Goal: Task Accomplishment & Management: Complete application form

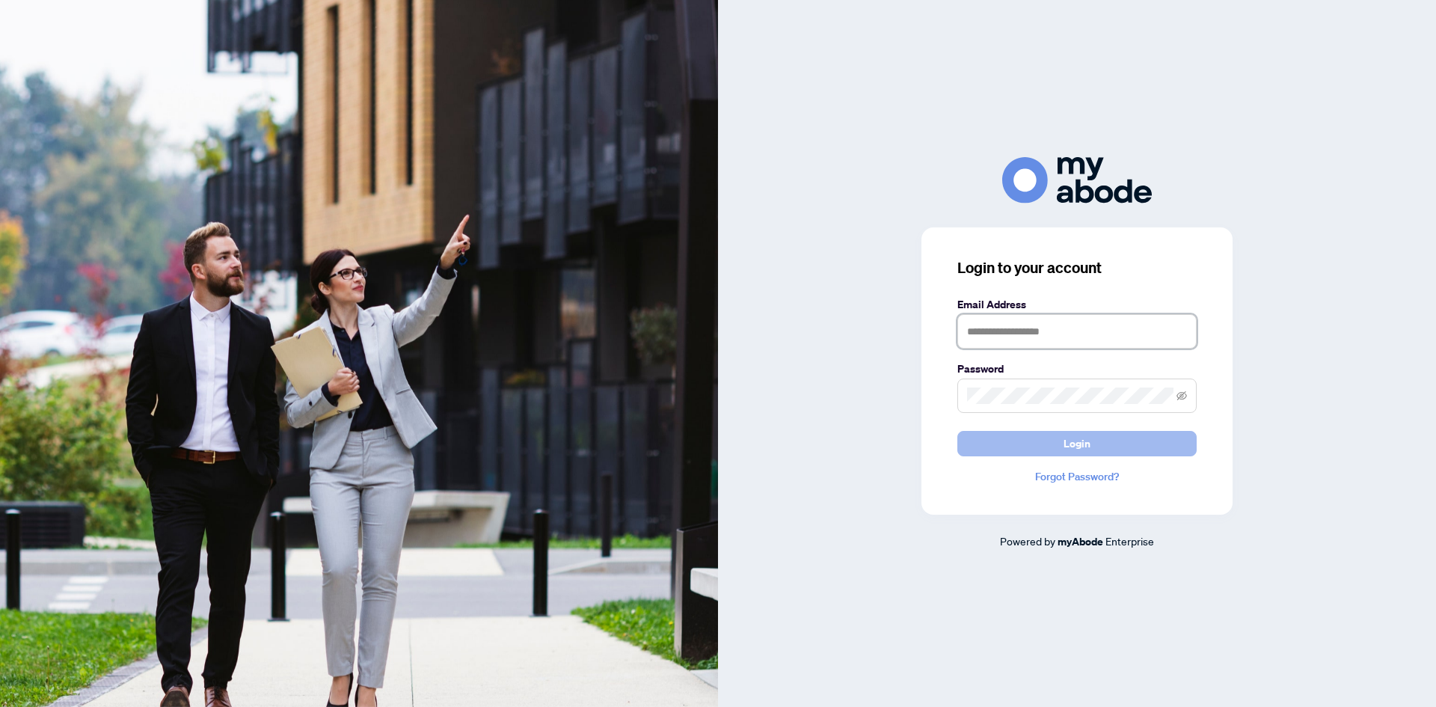
type input "**********"
drag, startPoint x: 1063, startPoint y: 449, endPoint x: 1044, endPoint y: 449, distance: 18.7
click at [1063, 449] on button "Login" at bounding box center [1076, 443] width 239 height 25
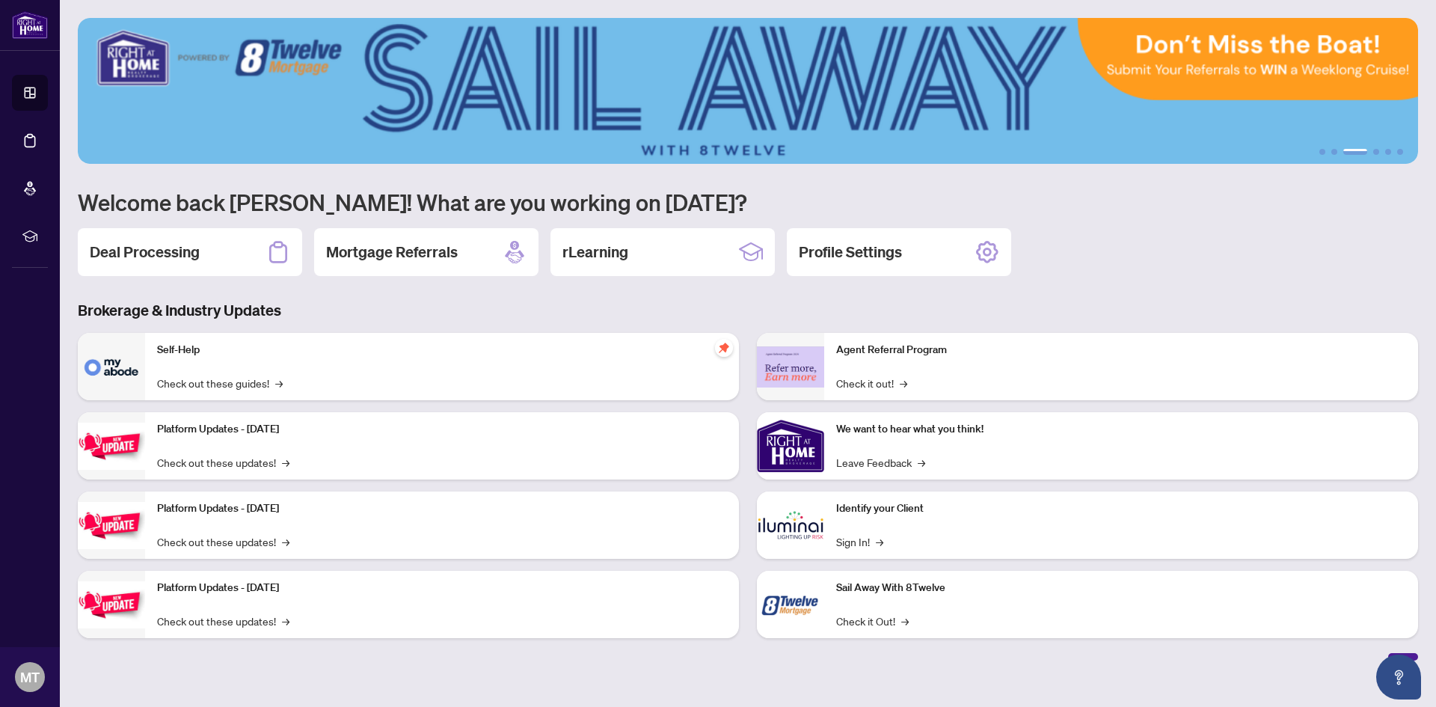
click at [148, 253] on h2 "Deal Processing" at bounding box center [145, 252] width 110 height 21
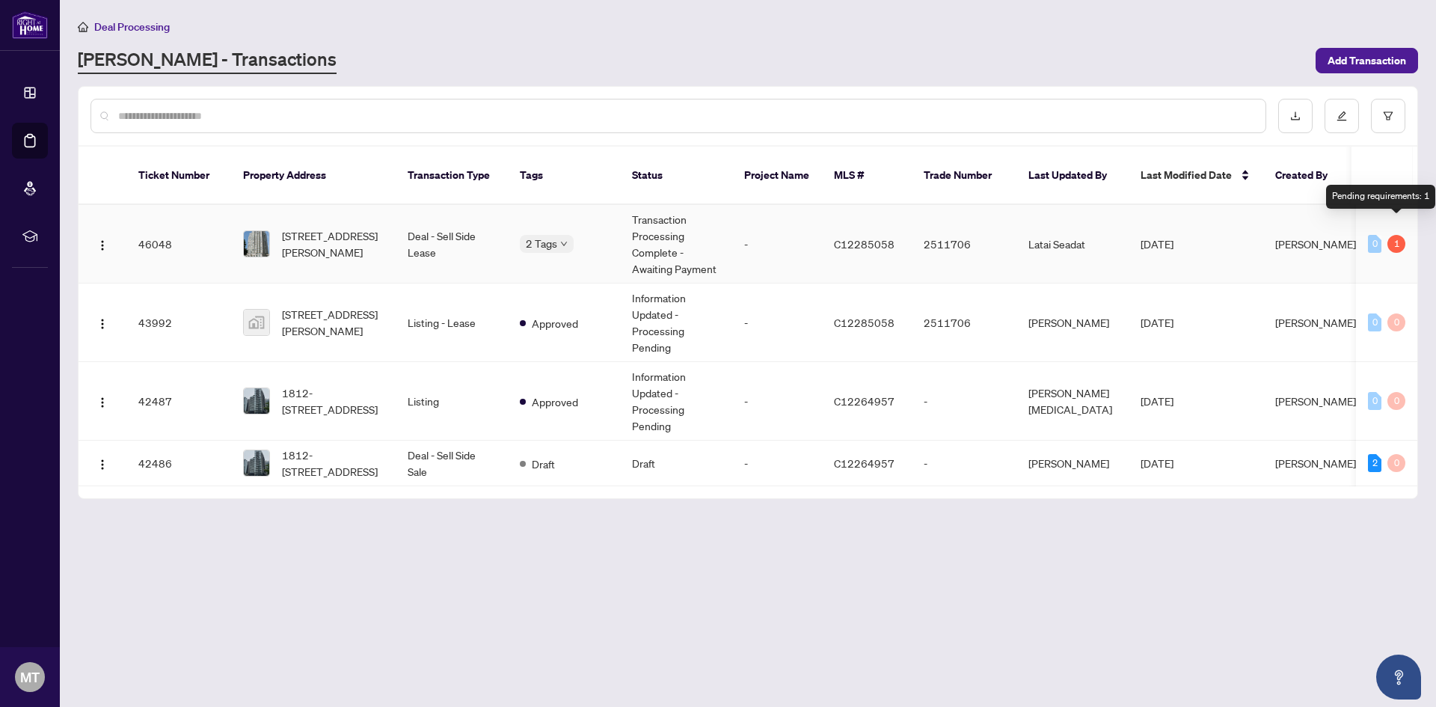
click at [1401, 235] on div "1" at bounding box center [1396, 244] width 18 height 18
click at [1395, 235] on div "1" at bounding box center [1396, 244] width 18 height 18
click at [1398, 235] on div "1" at bounding box center [1396, 244] width 18 height 18
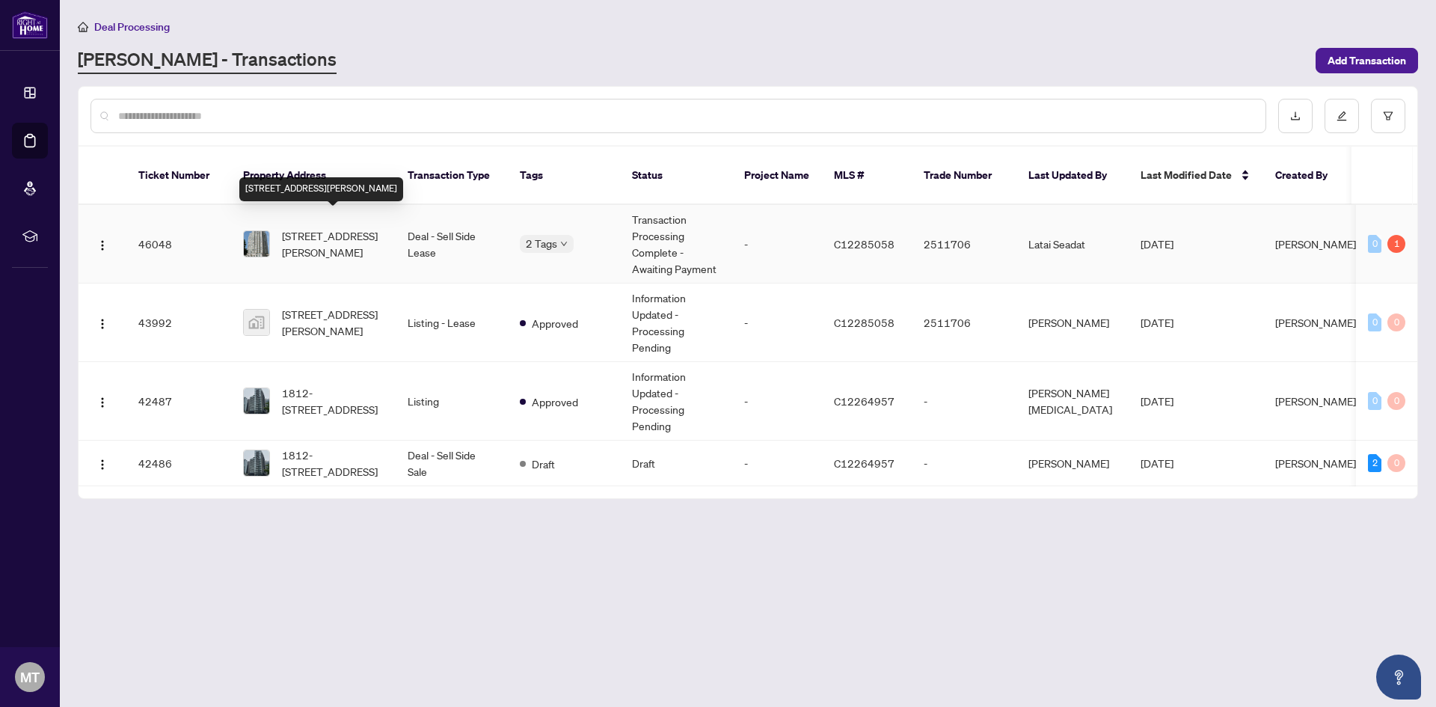
click at [317, 227] on span "[STREET_ADDRESS][PERSON_NAME]" at bounding box center [333, 243] width 102 height 33
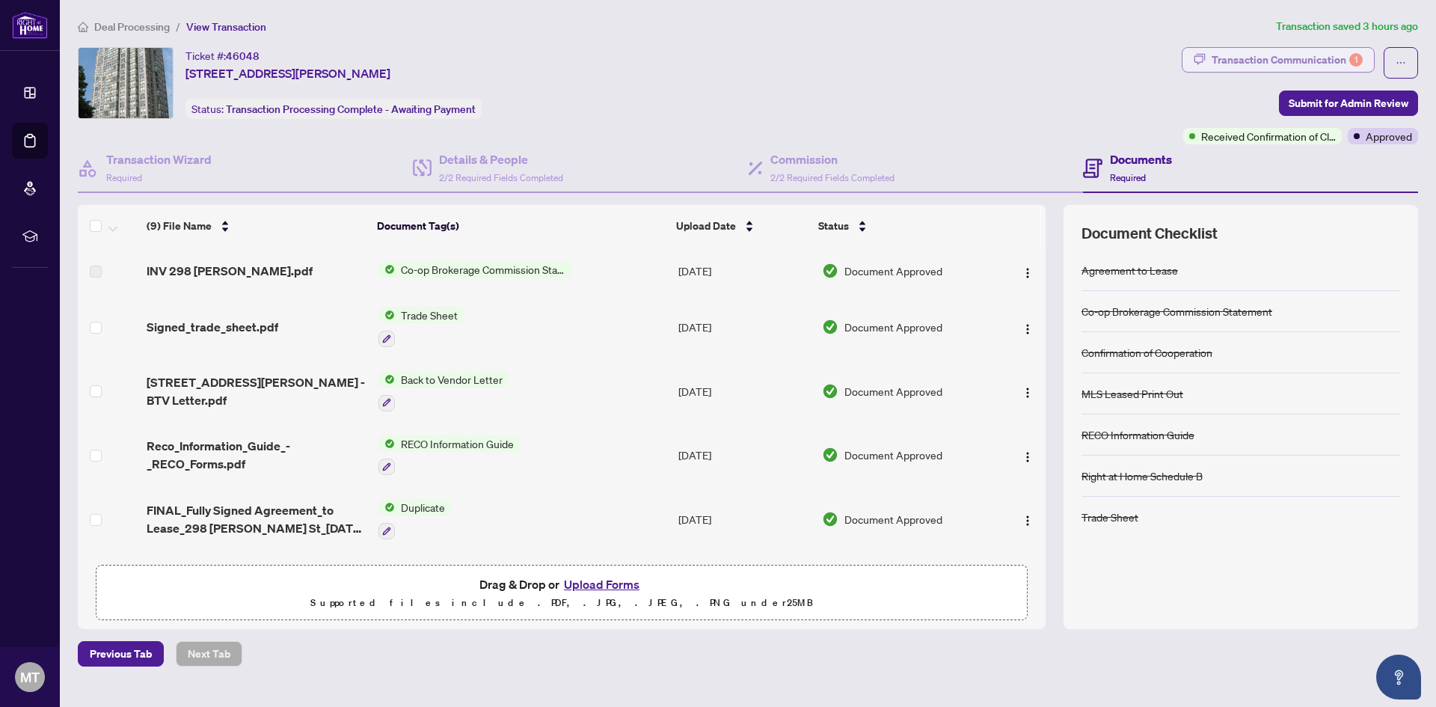
click at [1309, 55] on div "Transaction Communication 1" at bounding box center [1286, 60] width 151 height 24
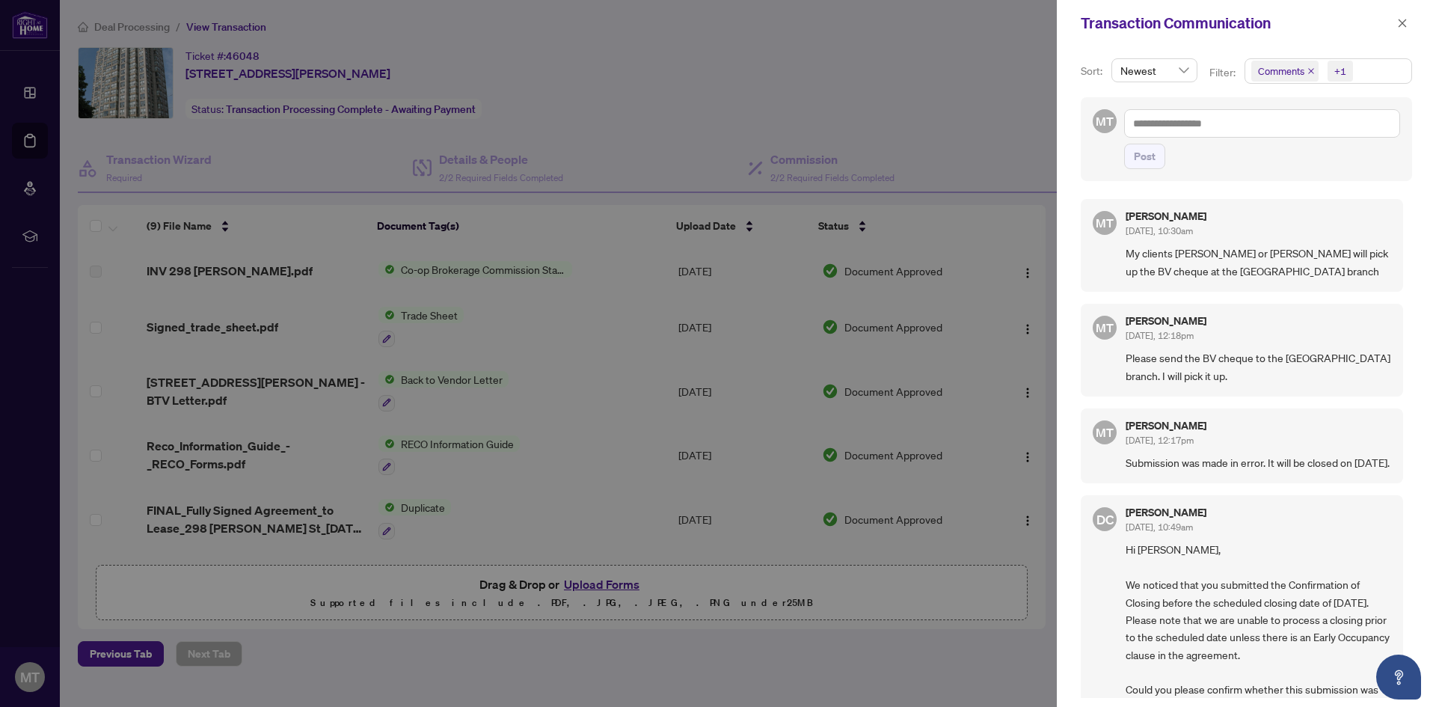
click at [707, 25] on div at bounding box center [718, 353] width 1436 height 707
click at [1403, 21] on icon "close" at bounding box center [1402, 23] width 10 height 10
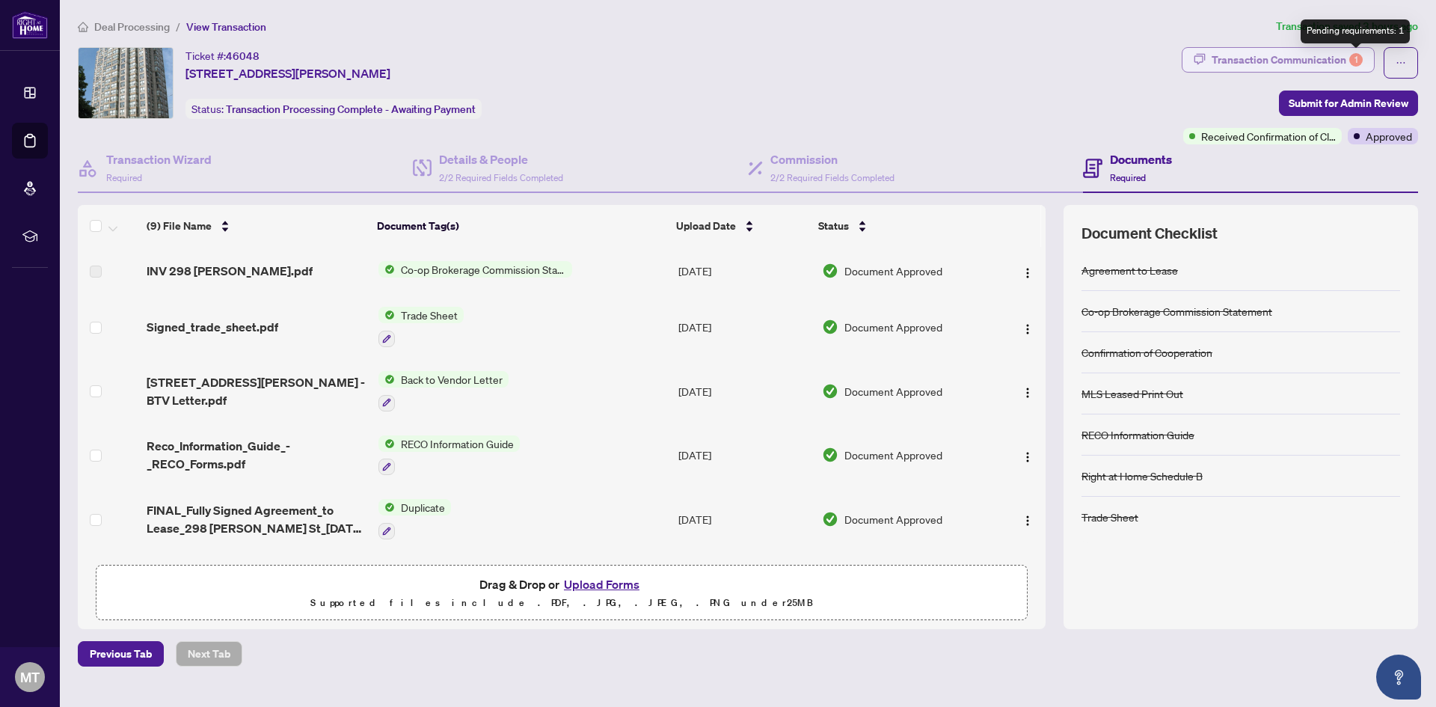
click at [1356, 56] on div "1" at bounding box center [1355, 59] width 13 height 13
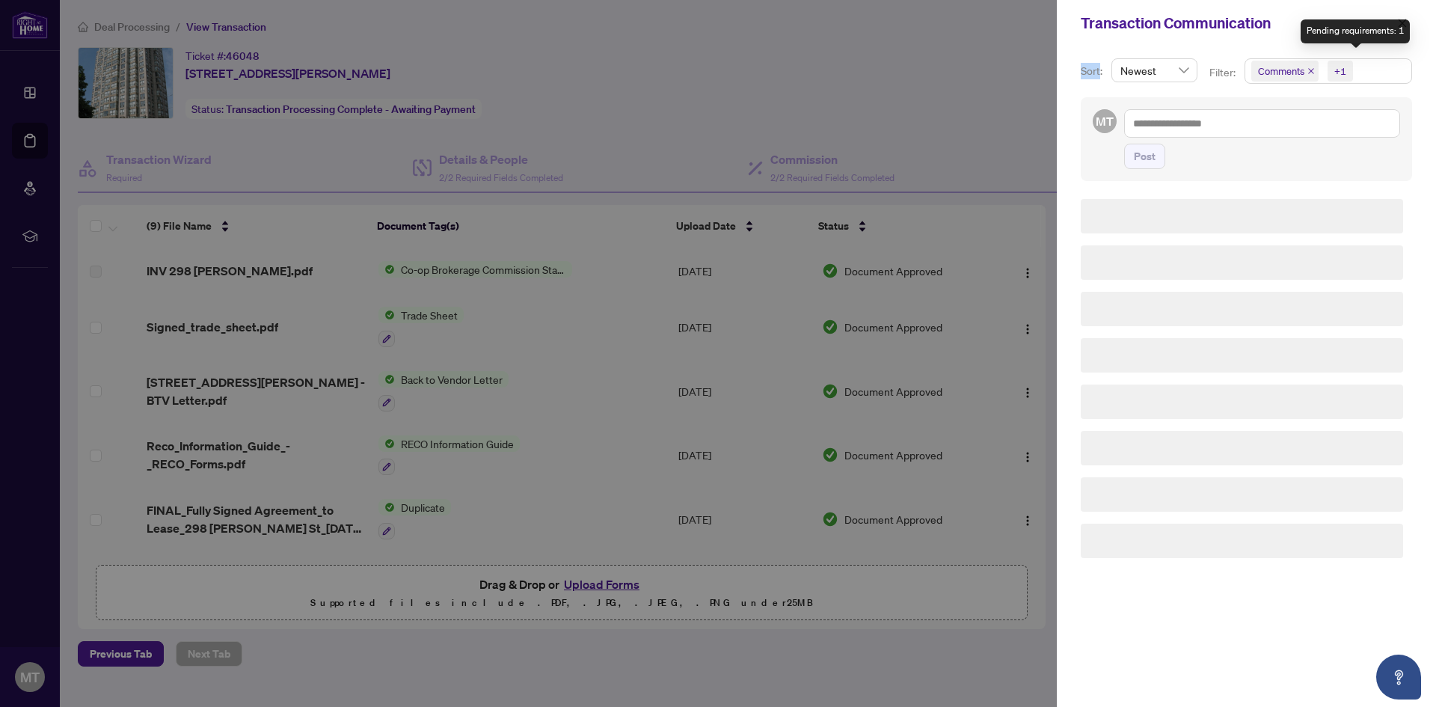
click at [1356, 56] on div "Sort: Newest Filter: Comments +1 MT Post" at bounding box center [1246, 376] width 379 height 660
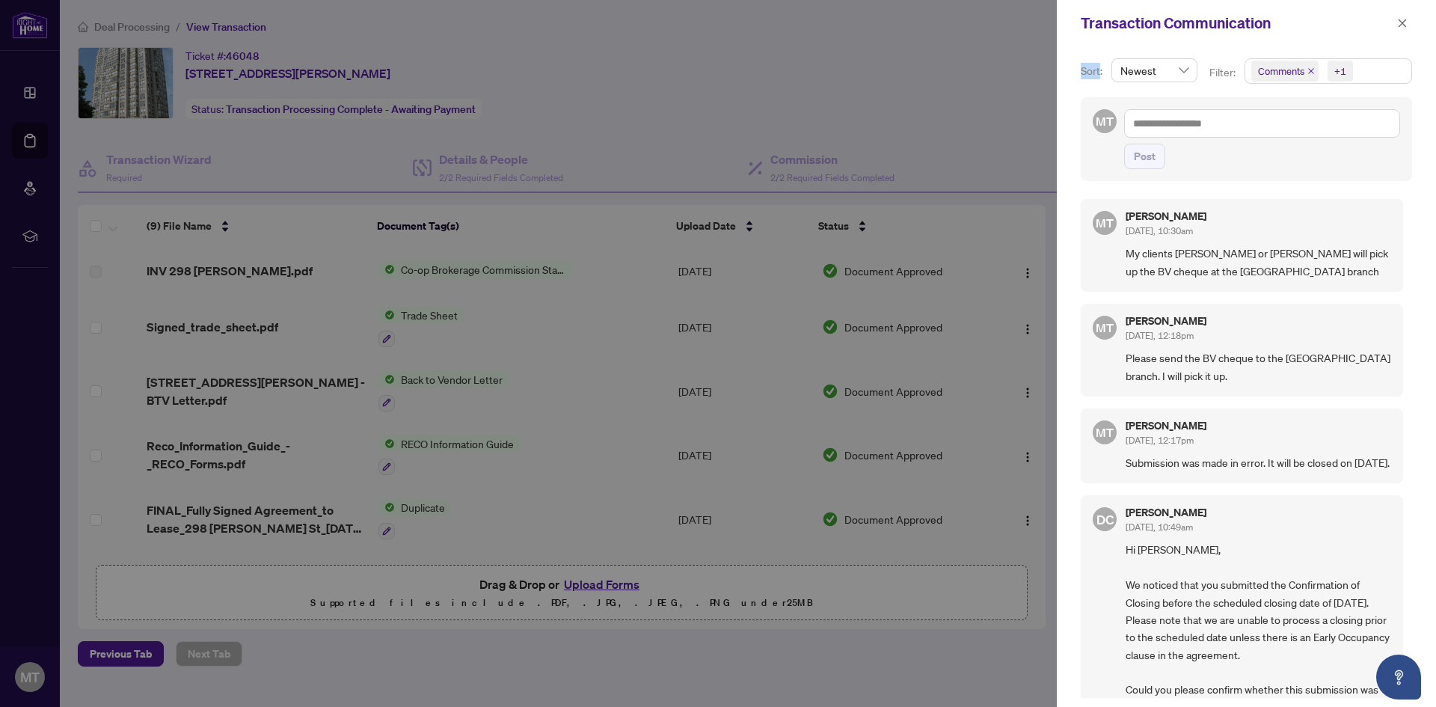
drag, startPoint x: 1402, startPoint y: 342, endPoint x: 1409, endPoint y: 428, distance: 87.0
click at [1409, 428] on div "Sort: Newest Filter: Comments +1 MT Post MT [PERSON_NAME] [DATE], 10:30am My cl…" at bounding box center [1246, 376] width 379 height 660
click at [1395, 278] on div "MT [PERSON_NAME] [DATE], 10:30am My clients [PERSON_NAME] or [PERSON_NAME] will…" at bounding box center [1245, 444] width 331 height 508
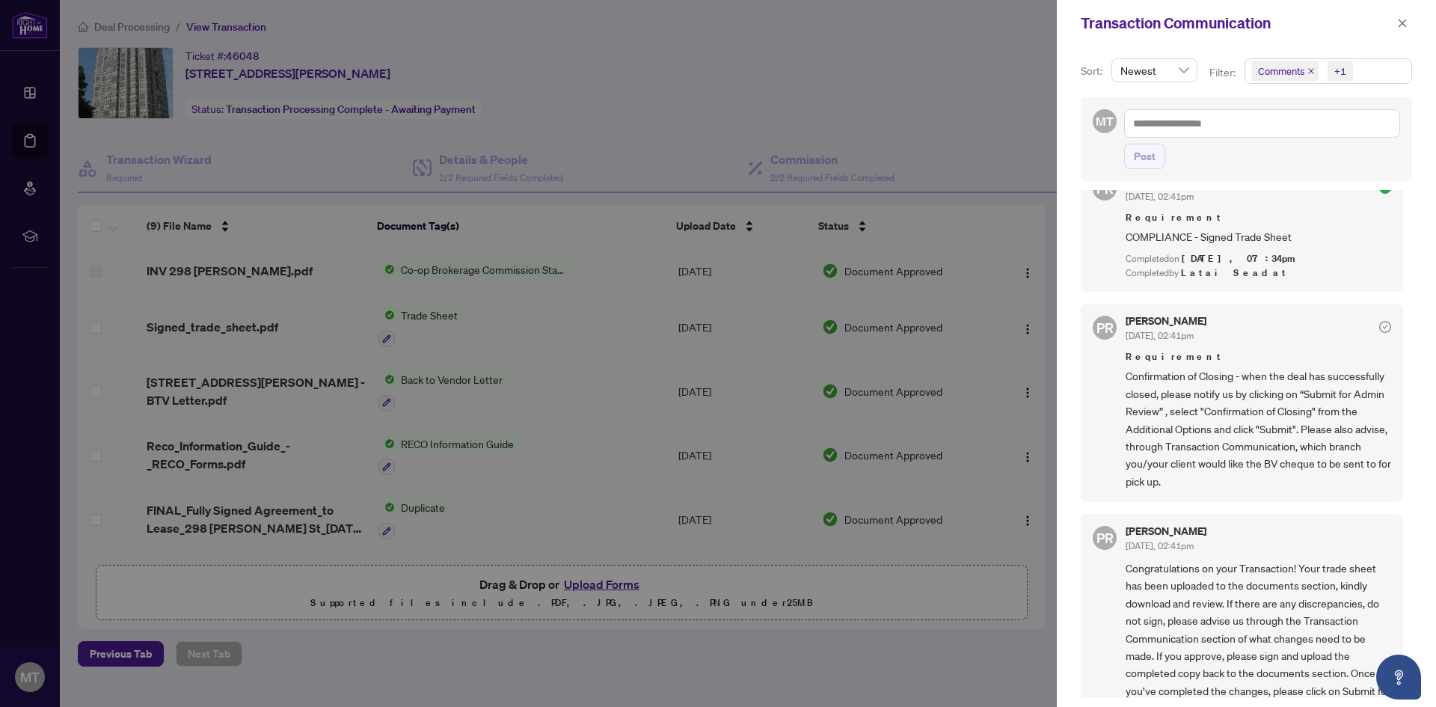
scroll to position [577, 0]
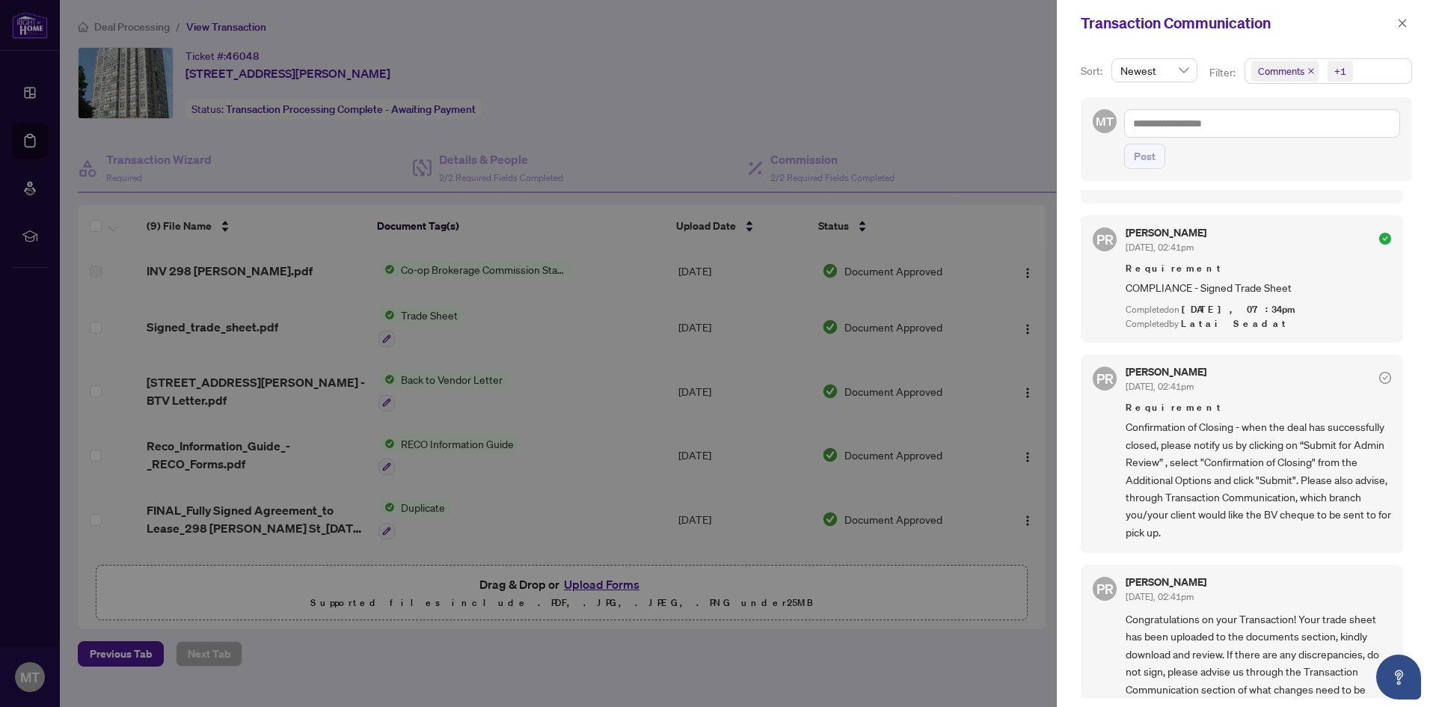
click at [1379, 384] on icon "check-circle" at bounding box center [1385, 378] width 12 height 12
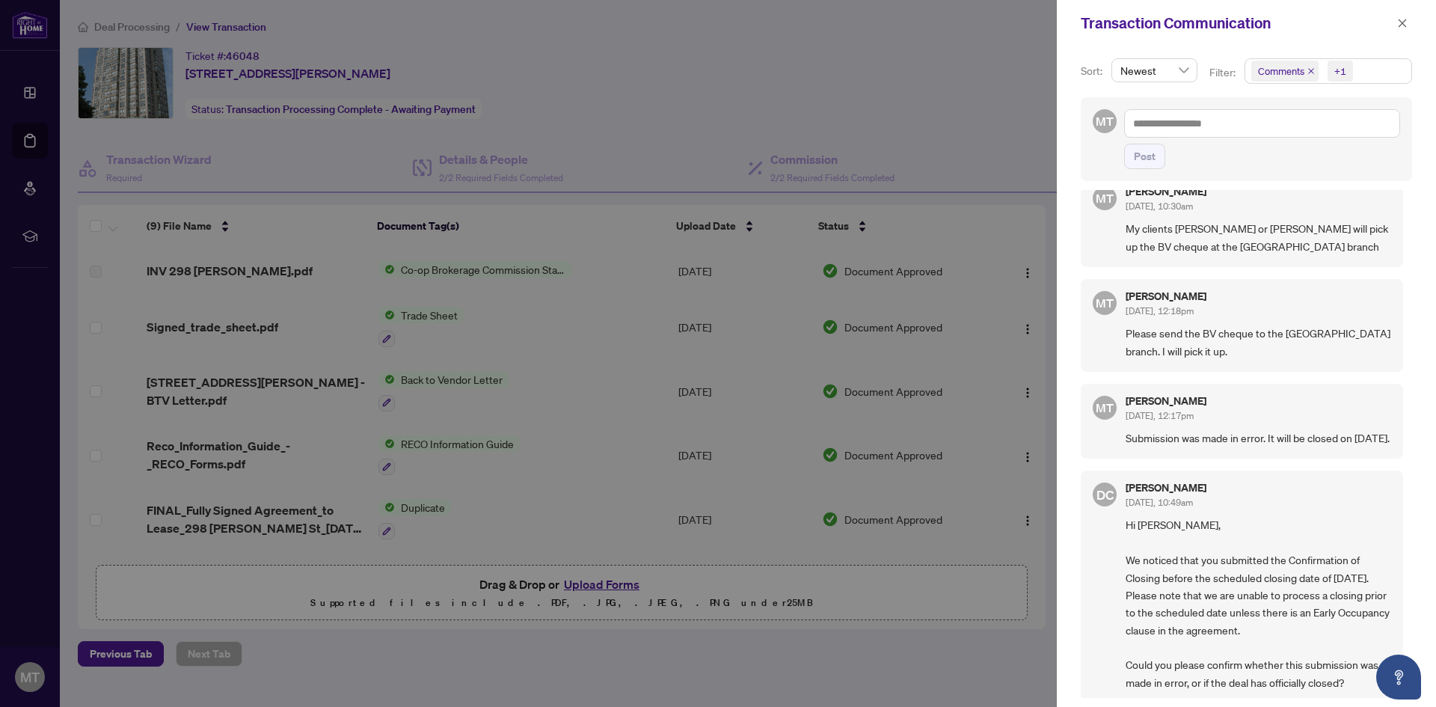
scroll to position [0, 0]
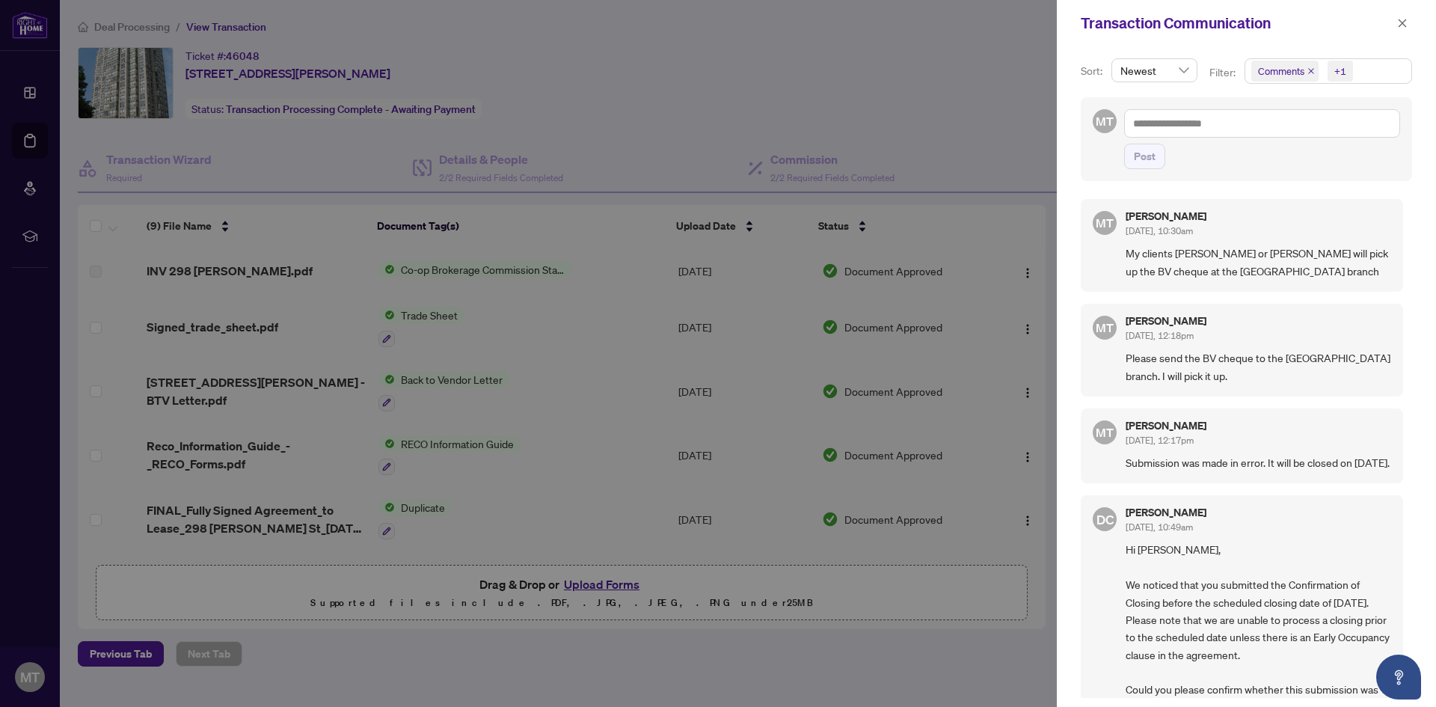
click at [1042, 383] on div at bounding box center [718, 353] width 1436 height 707
click at [1403, 22] on icon "close" at bounding box center [1402, 23] width 10 height 10
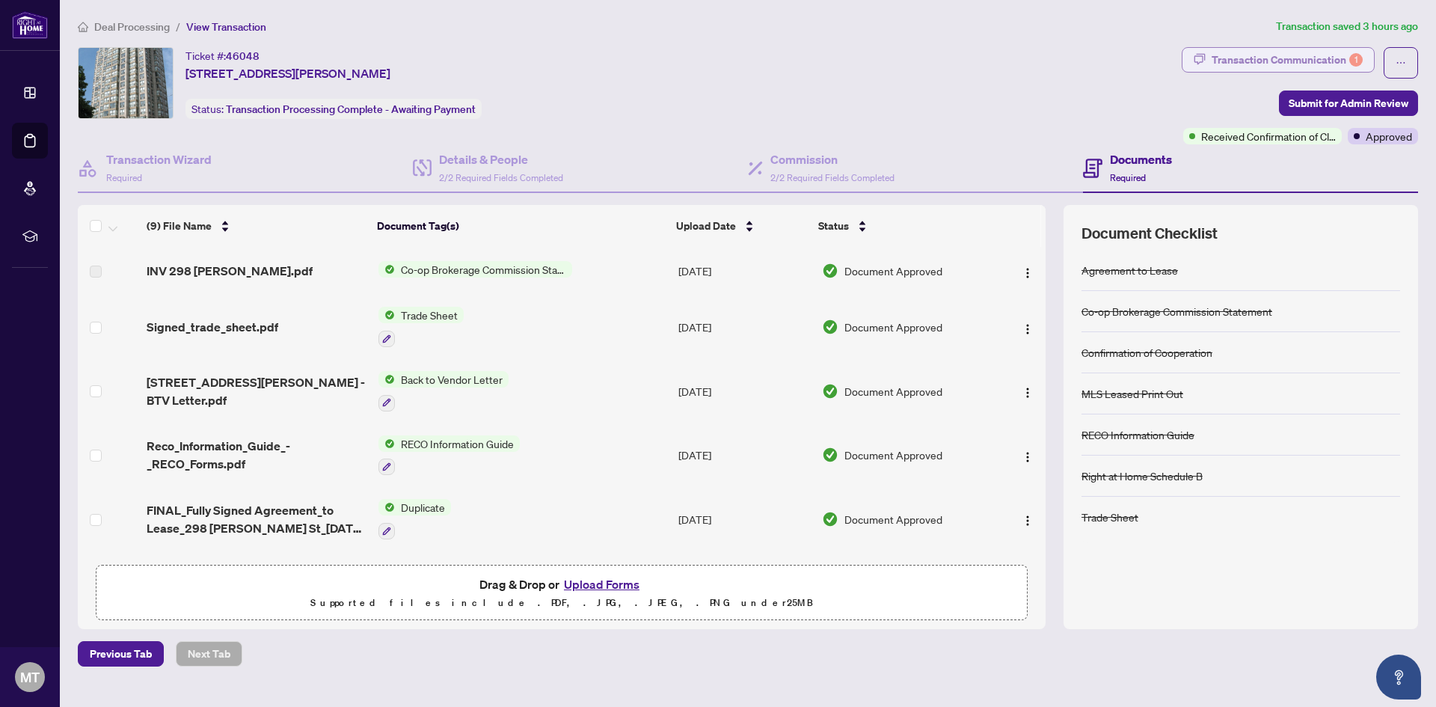
click at [1355, 58] on div "1" at bounding box center [1355, 59] width 13 height 13
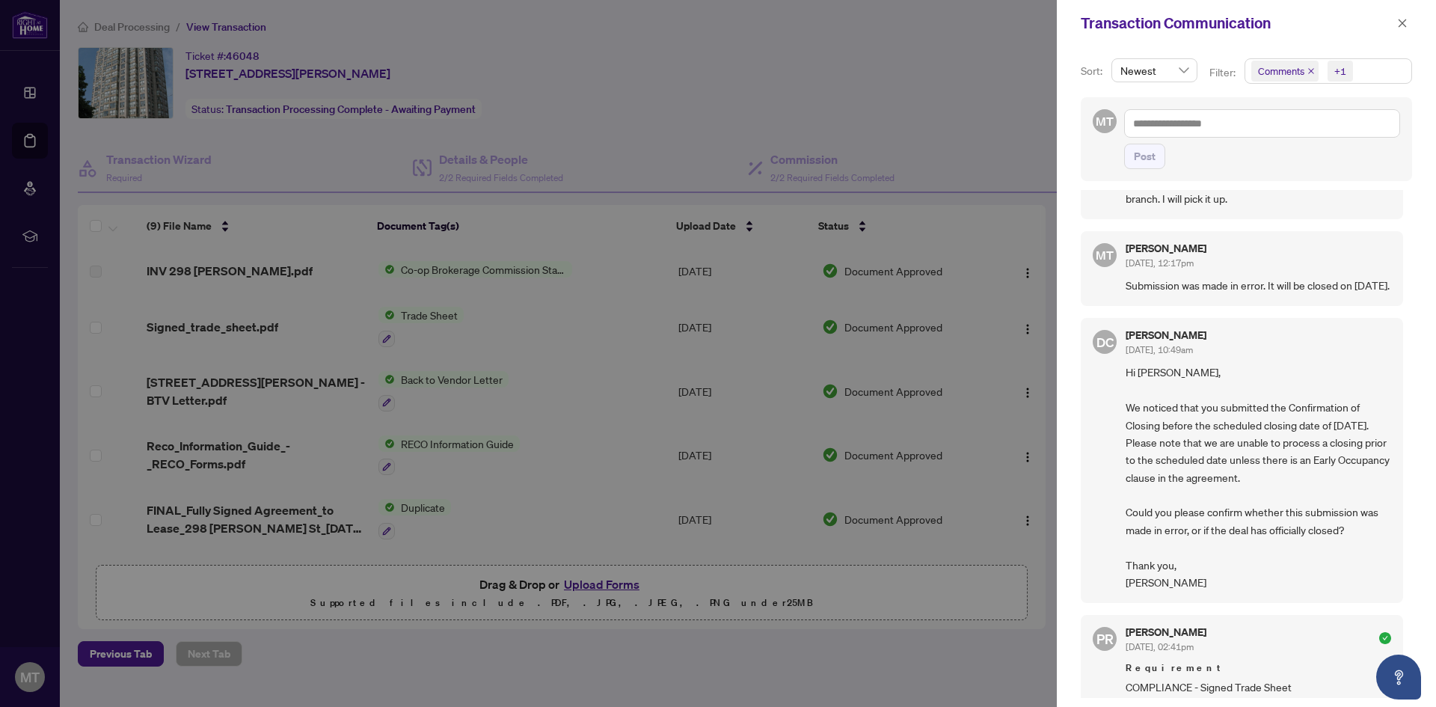
scroll to position [462, 0]
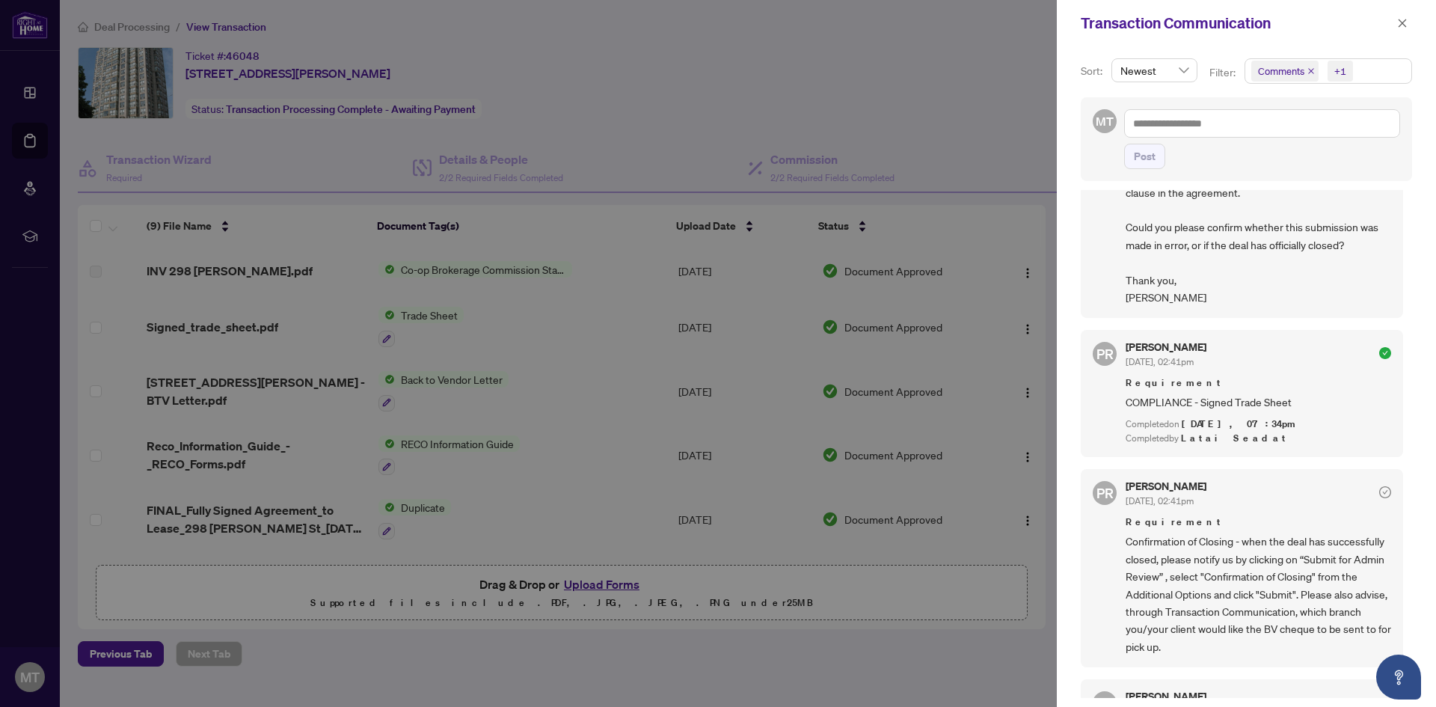
click at [957, 67] on div at bounding box center [718, 353] width 1436 height 707
click at [1409, 22] on button "button" at bounding box center [1401, 23] width 19 height 18
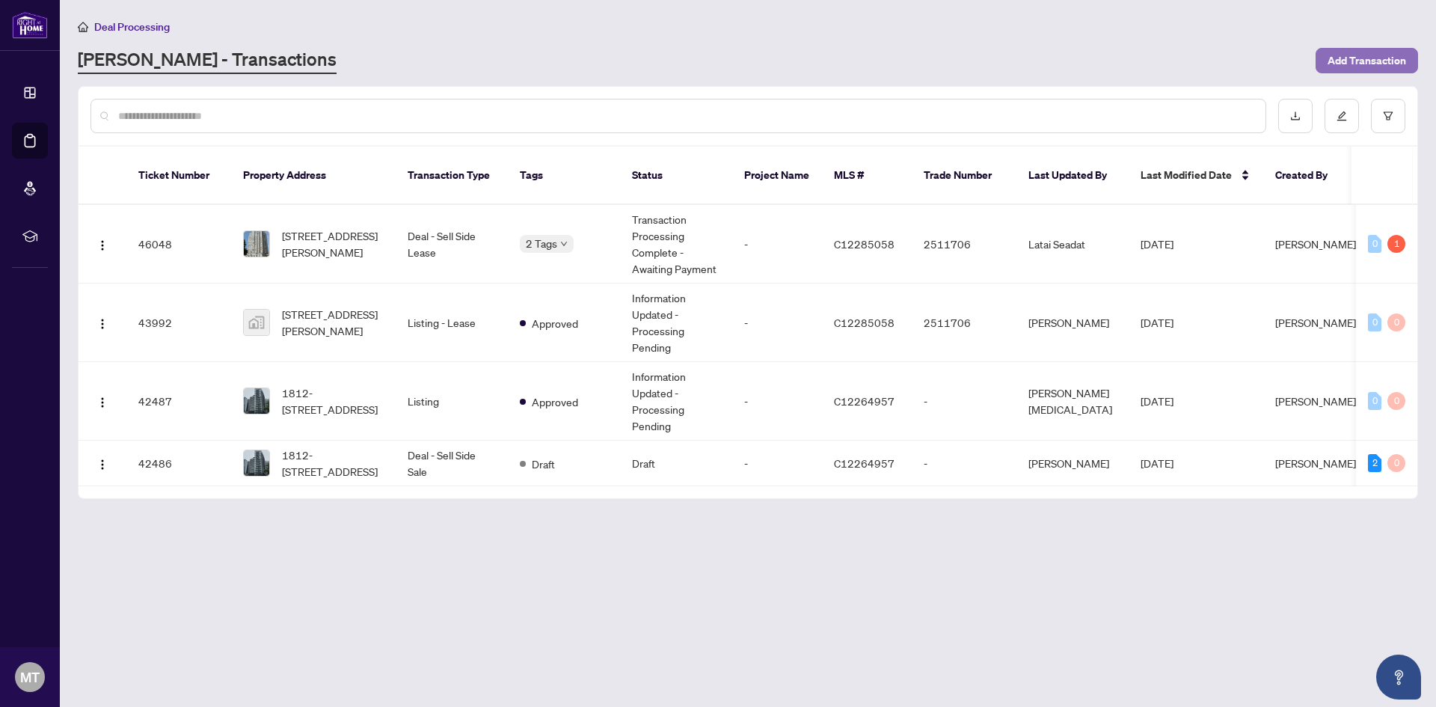
click at [1338, 50] on span "Add Transaction" at bounding box center [1366, 61] width 79 height 24
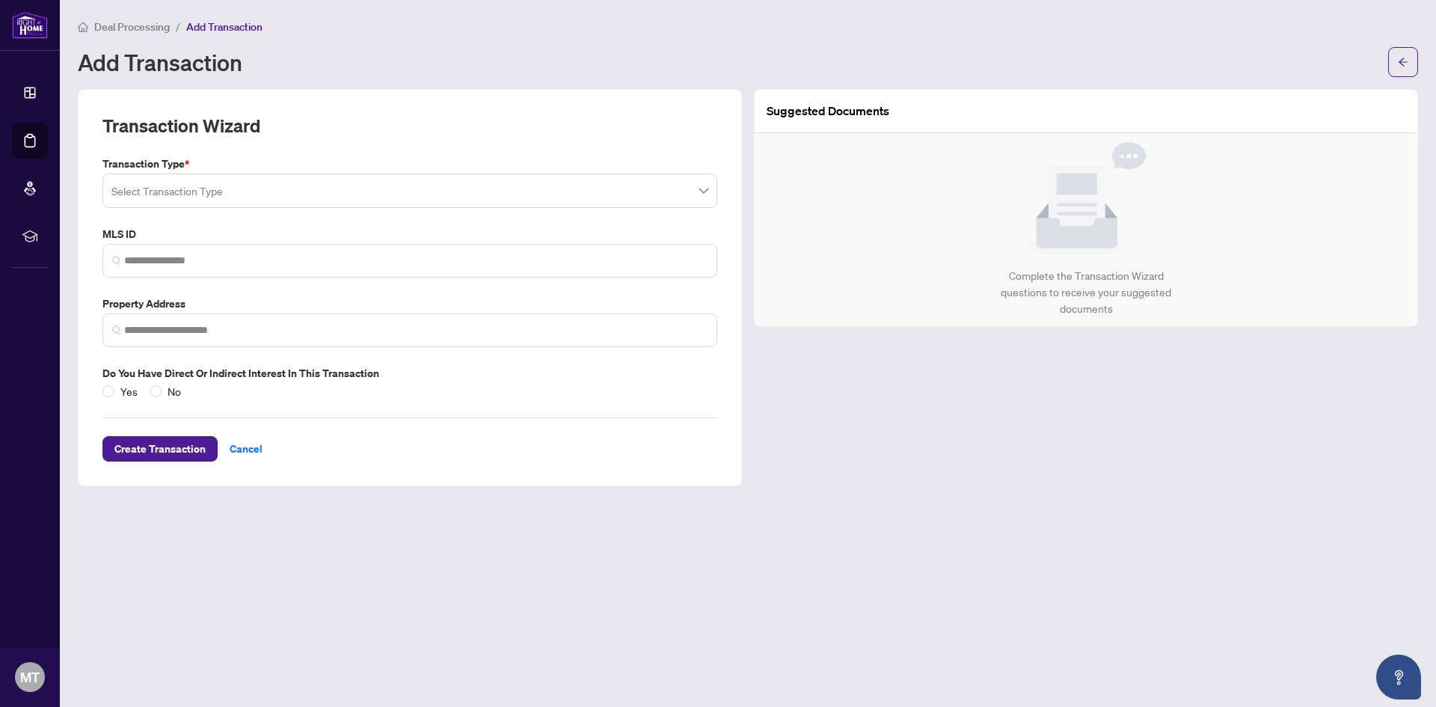
click at [484, 180] on input "search" at bounding box center [402, 192] width 583 height 33
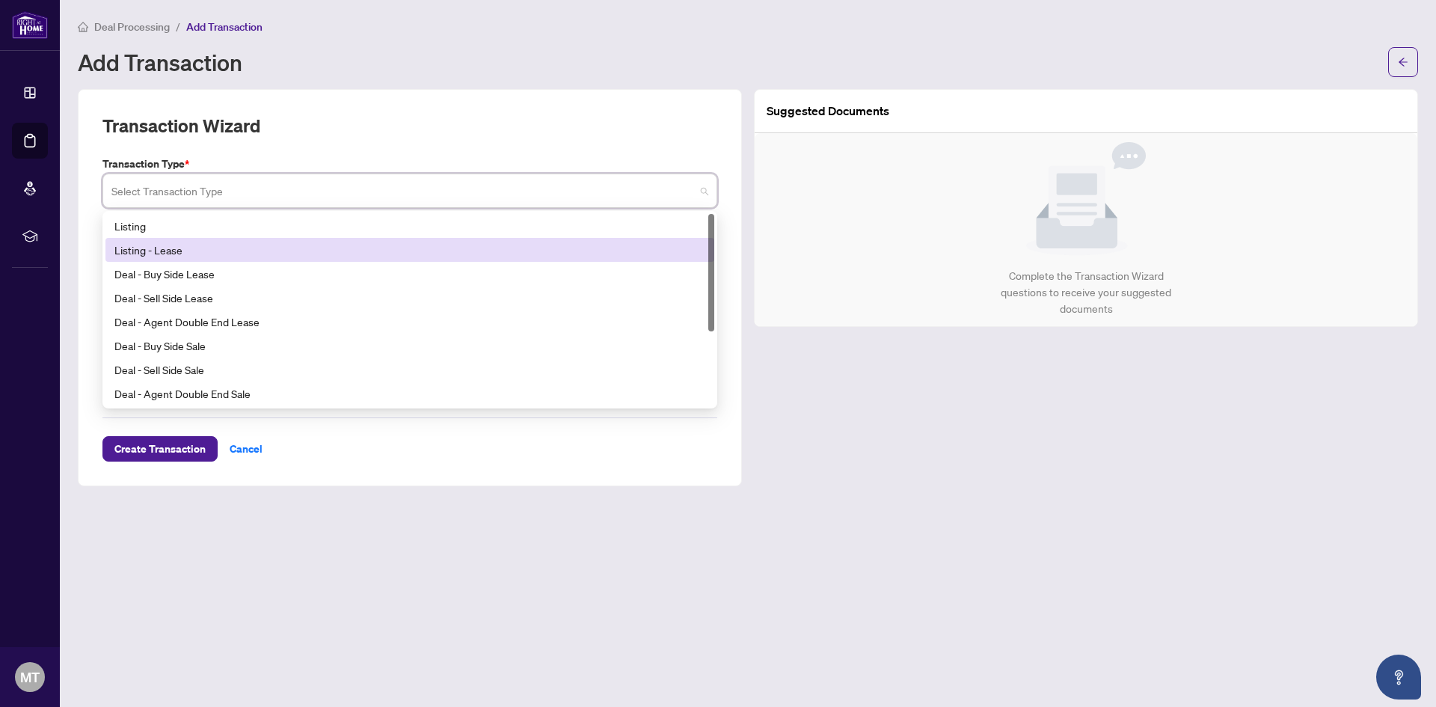
click at [192, 248] on div "Listing - Lease" at bounding box center [409, 250] width 591 height 16
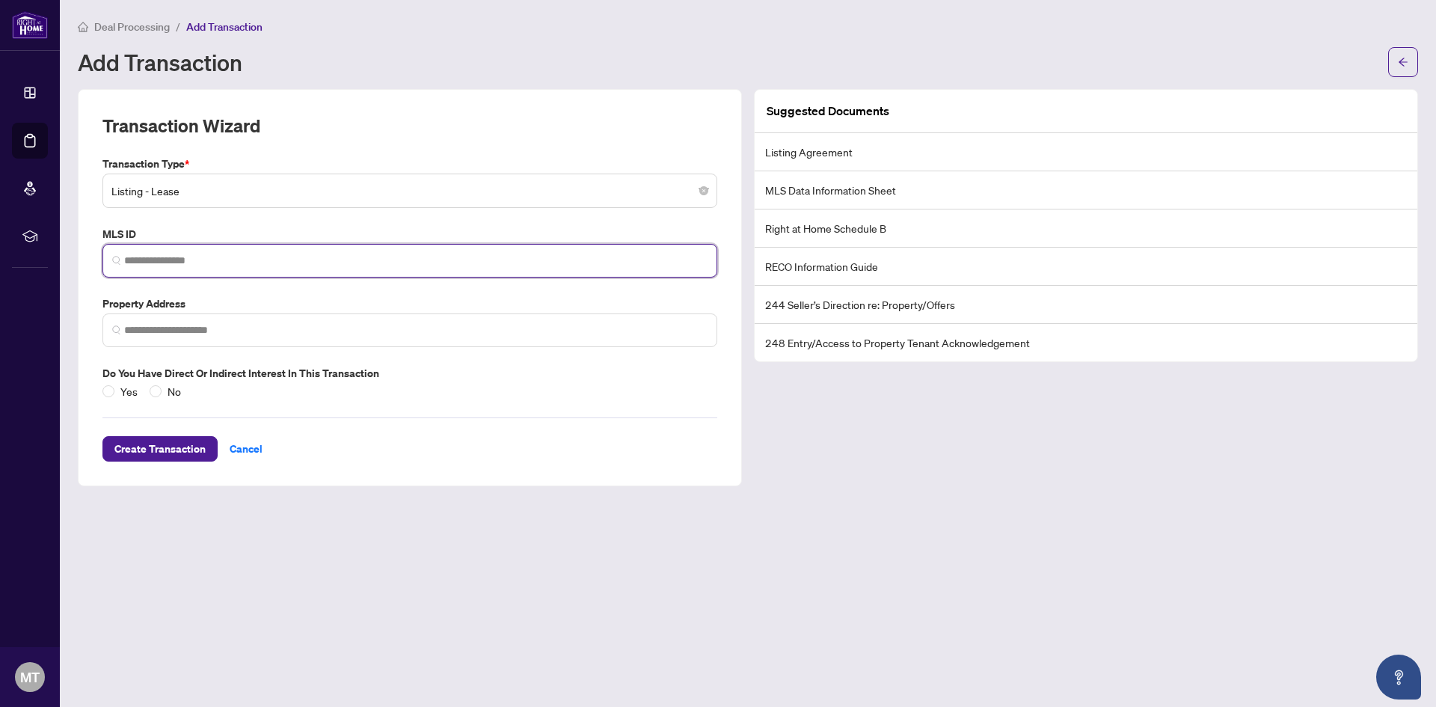
click at [215, 258] on input "search" at bounding box center [415, 261] width 583 height 16
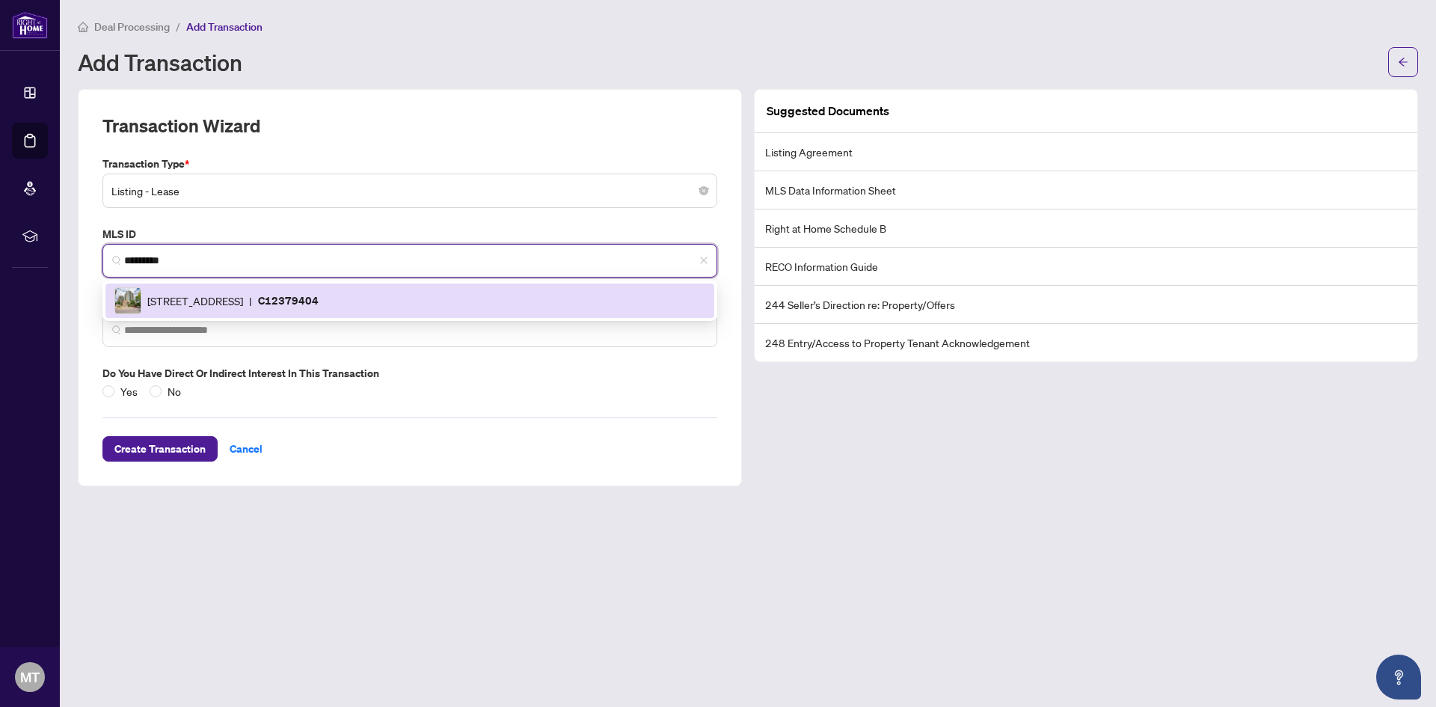
click at [319, 299] on p "C12379404" at bounding box center [288, 300] width 61 height 17
type input "*********"
type input "**********"
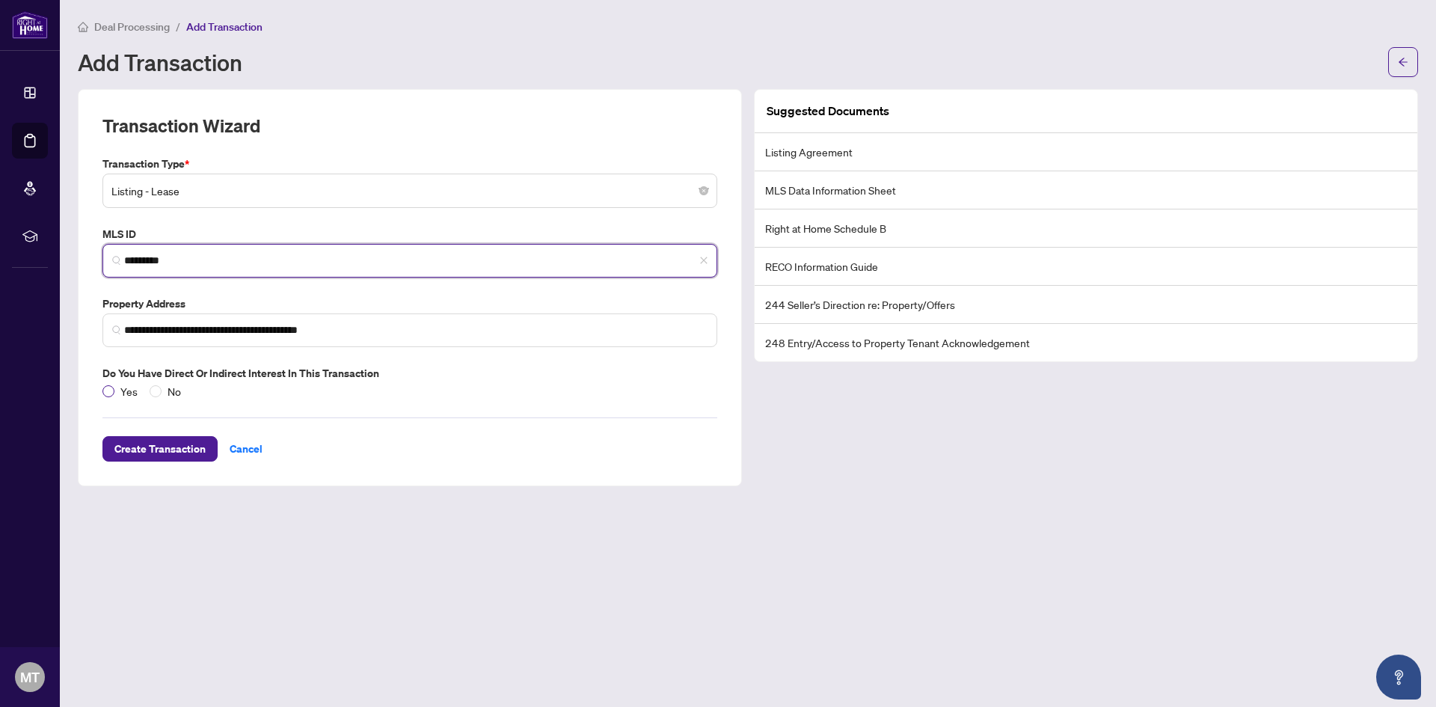
type input "*********"
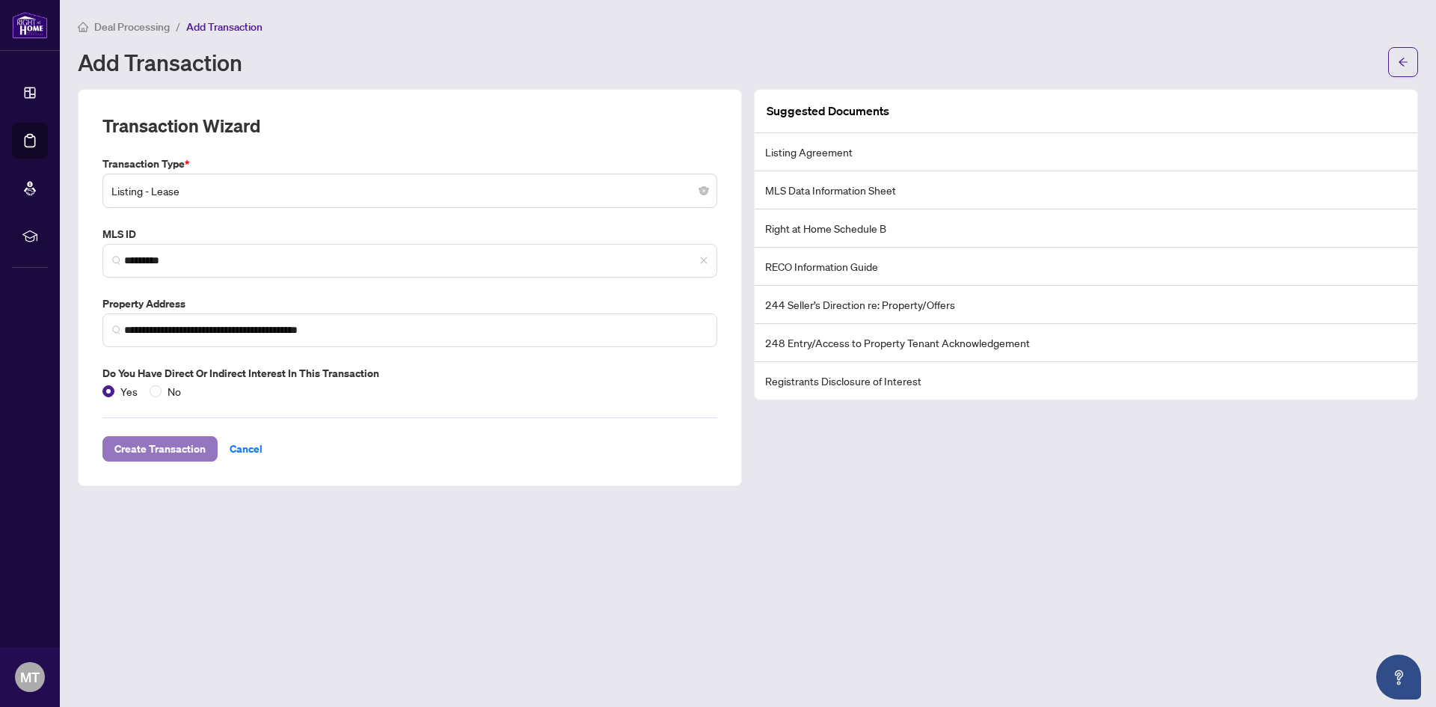
click at [151, 440] on span "Create Transaction" at bounding box center [159, 449] width 91 height 24
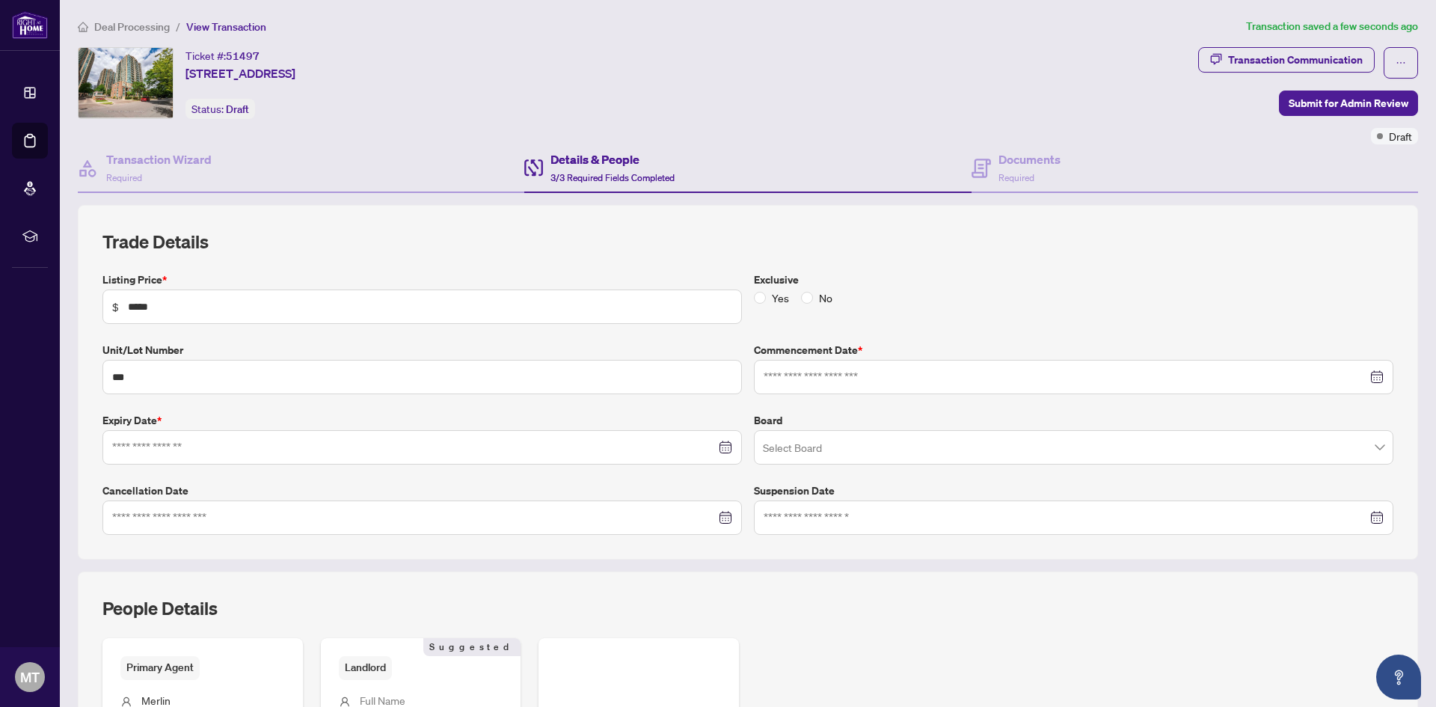
type input "**********"
click at [948, 448] on input "search" at bounding box center [1067, 449] width 608 height 33
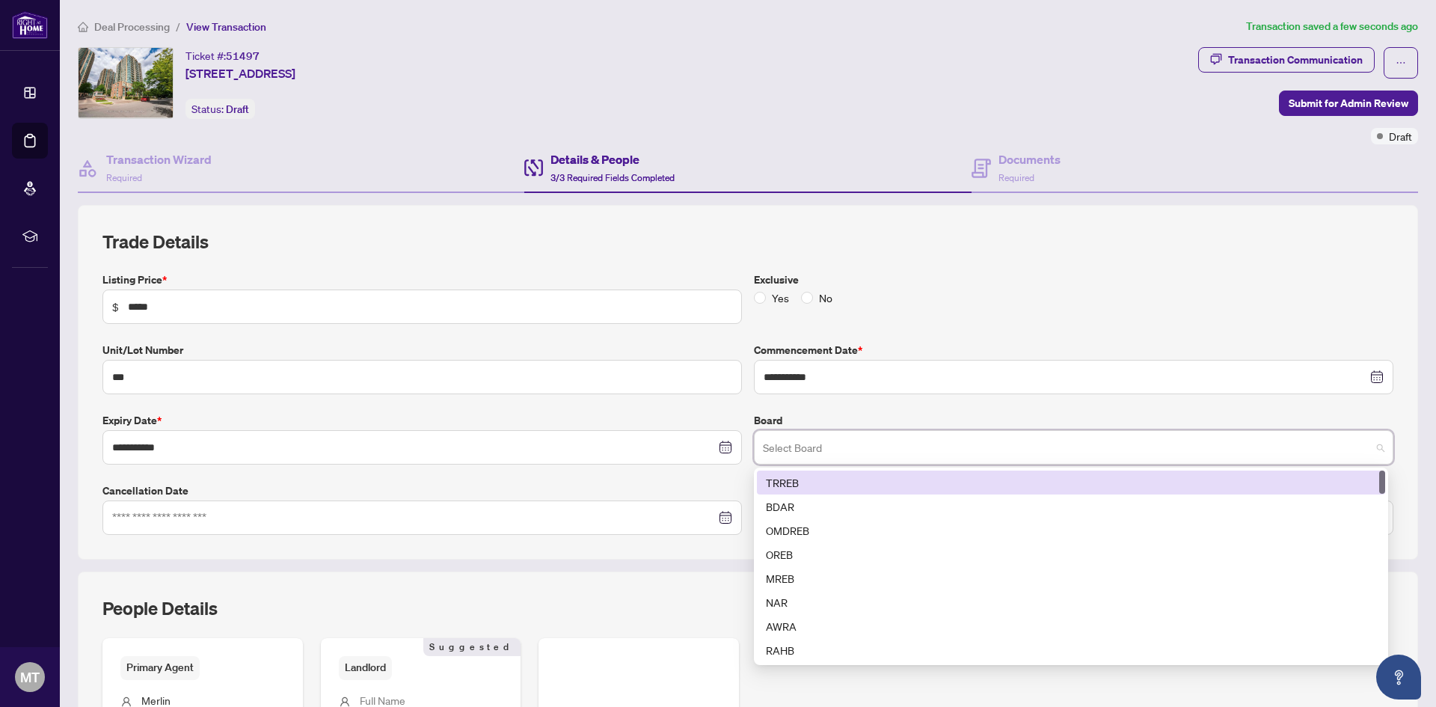
click at [908, 479] on div "TRREB" at bounding box center [1071, 482] width 610 height 16
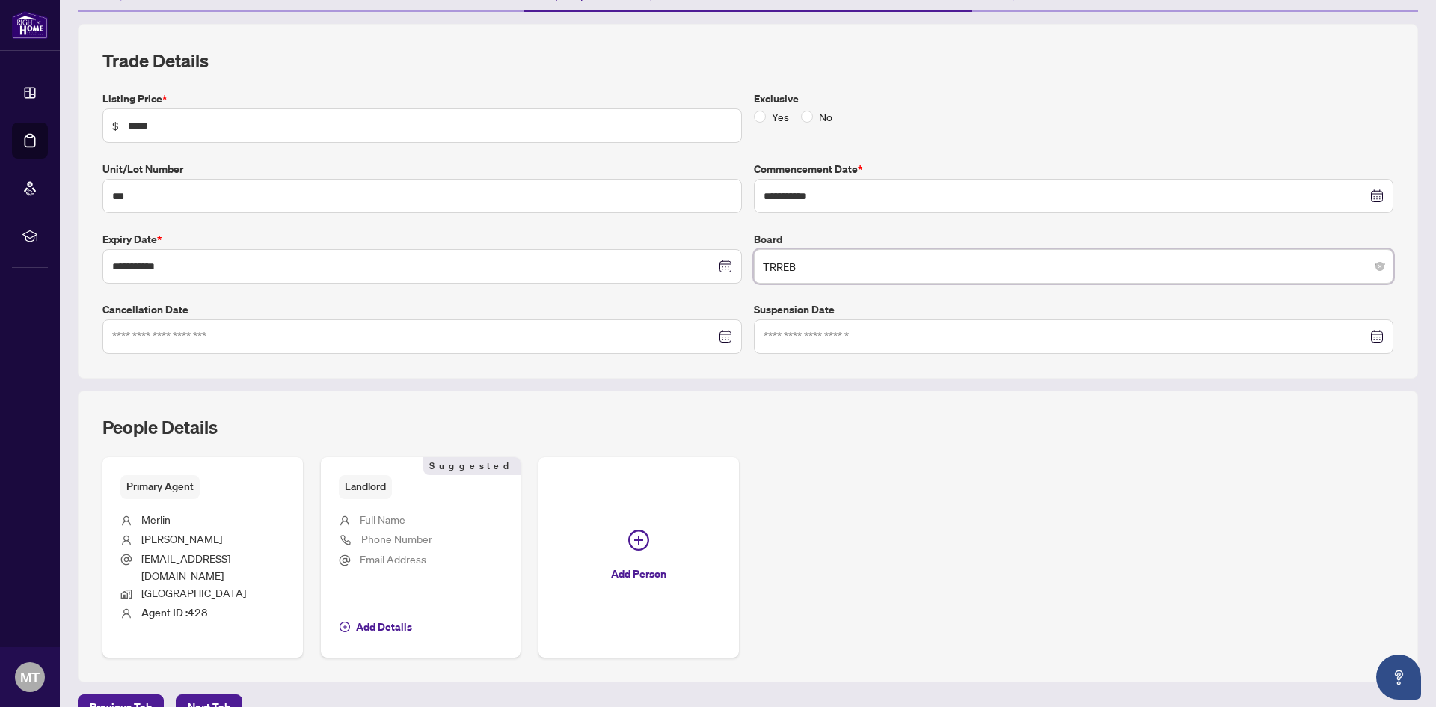
scroll to position [196, 0]
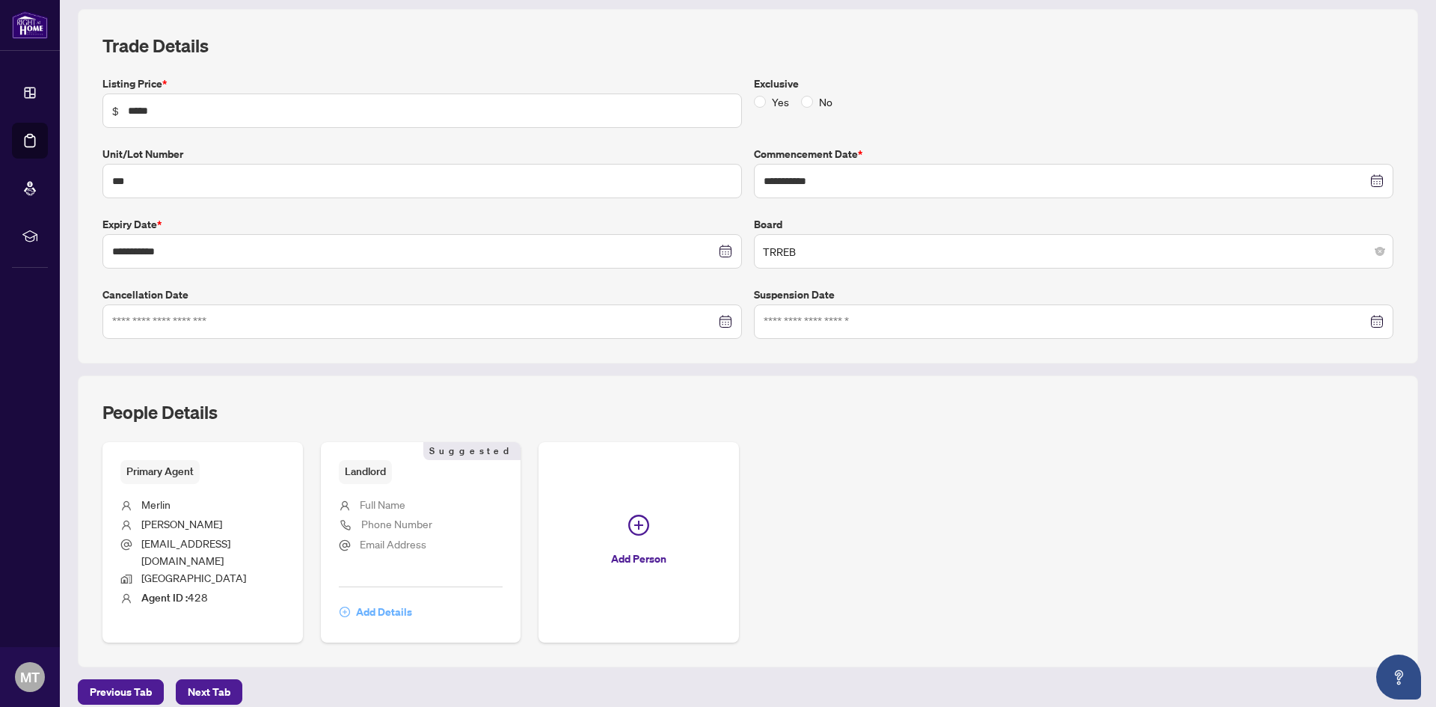
click at [377, 600] on span "Add Details" at bounding box center [384, 612] width 56 height 24
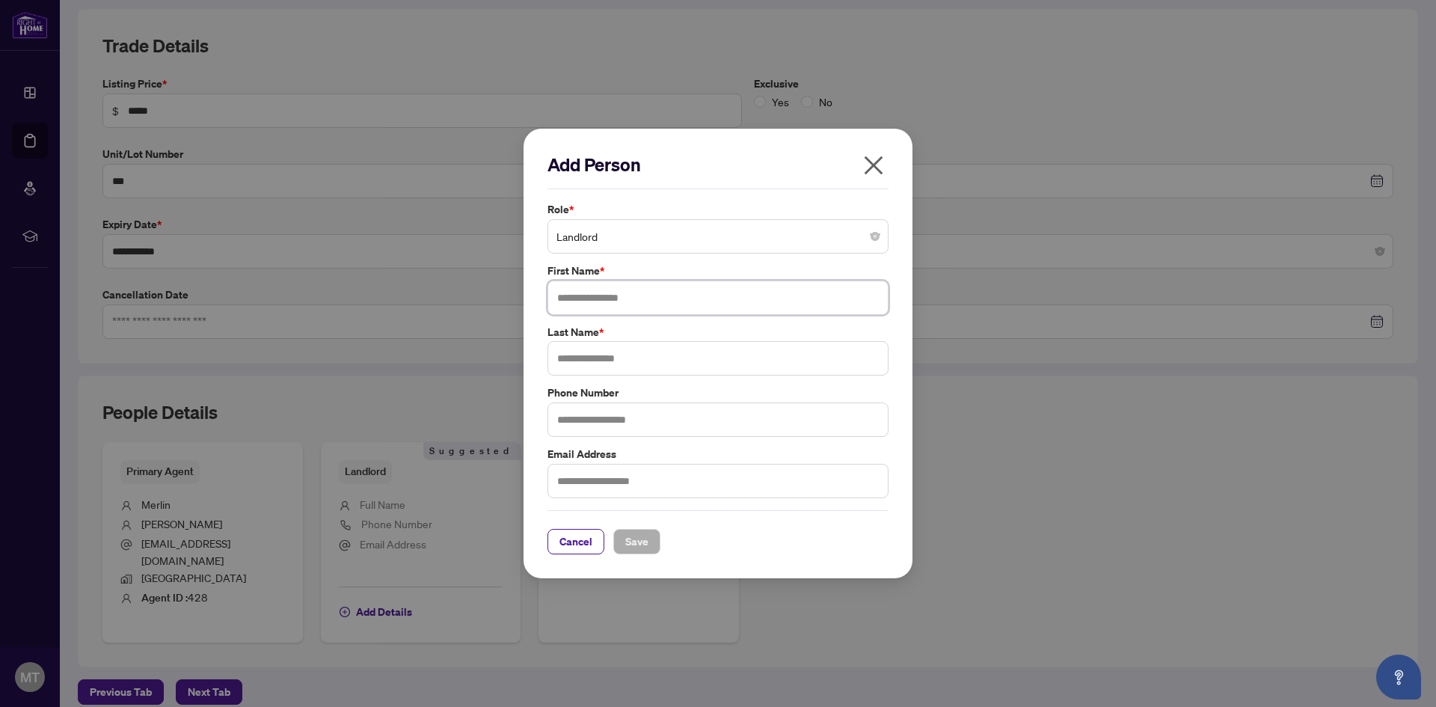
click at [599, 292] on input "text" at bounding box center [717, 297] width 341 height 34
type input "******"
click at [602, 342] on div "Last Name *" at bounding box center [718, 350] width 350 height 52
click at [603, 353] on input "text" at bounding box center [717, 358] width 341 height 34
type input "*****"
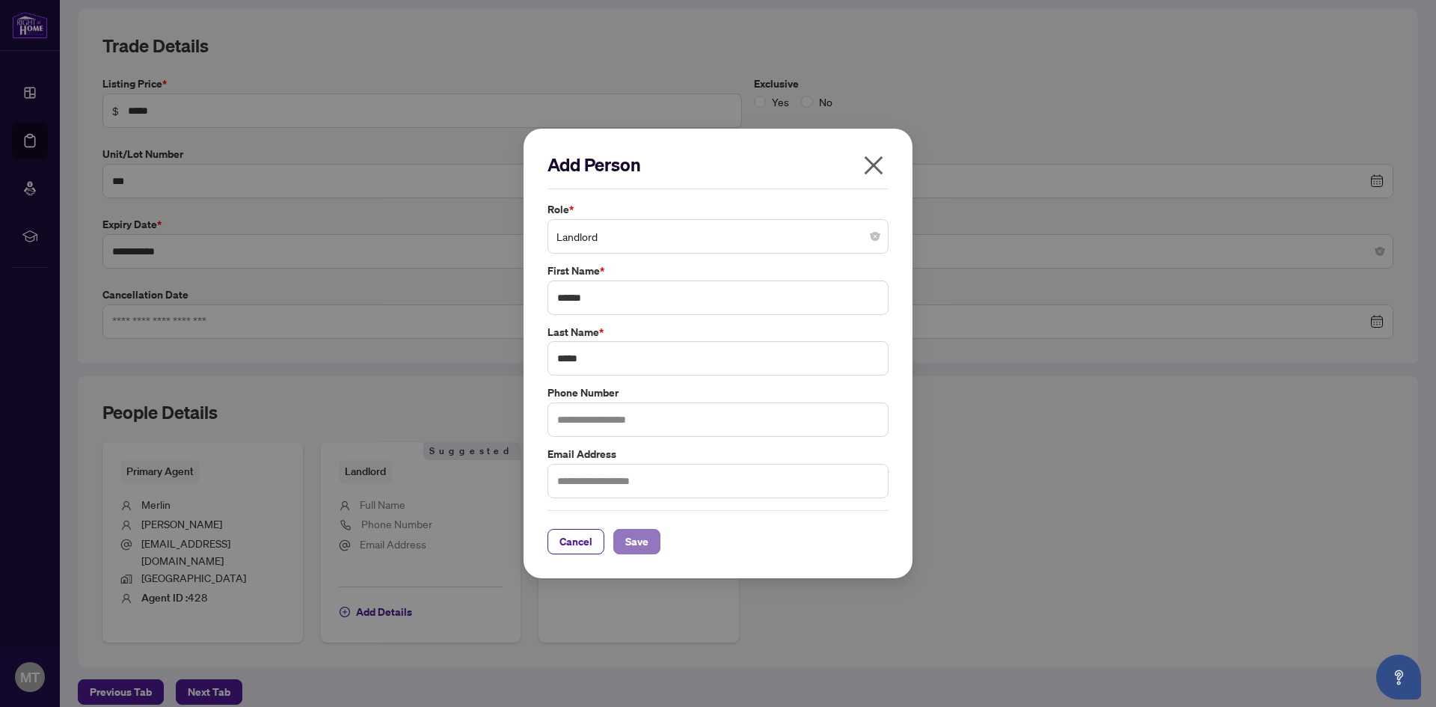
click at [643, 545] on span "Save" at bounding box center [636, 541] width 23 height 24
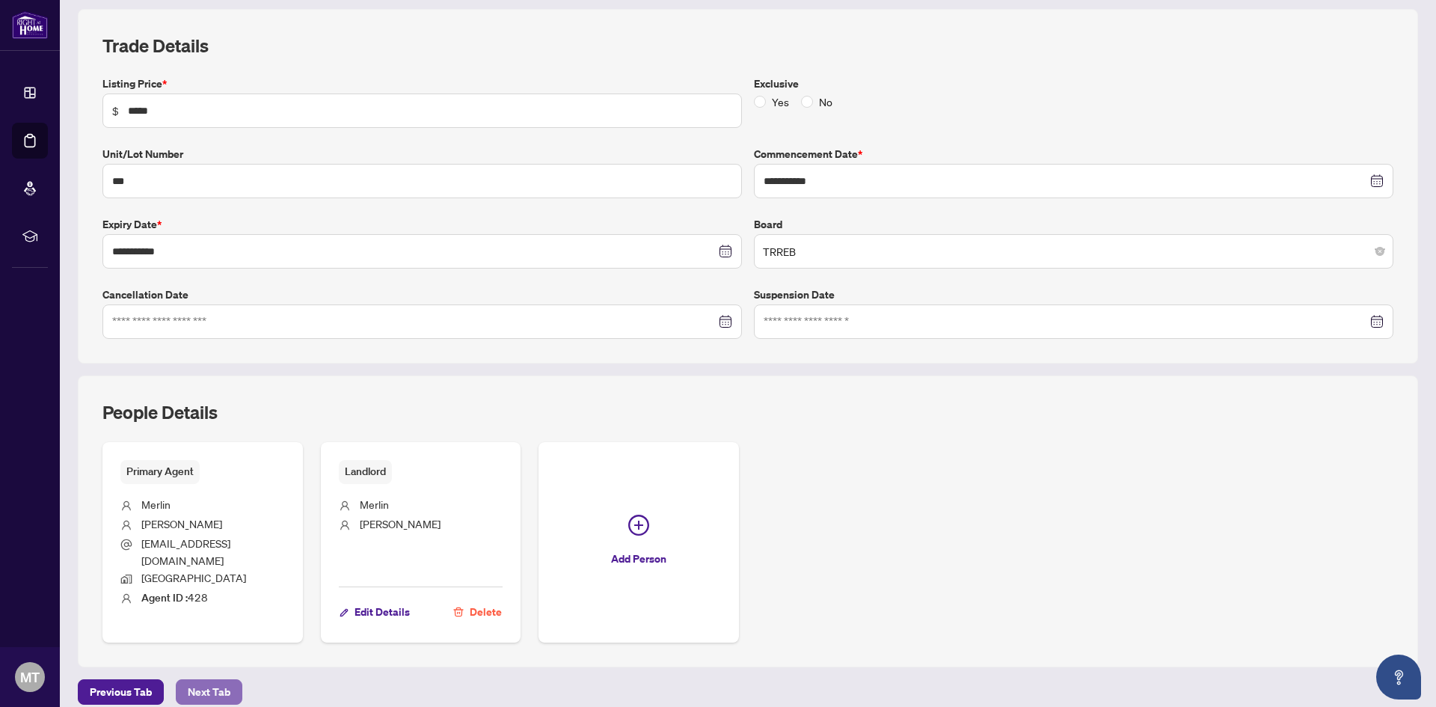
click at [209, 680] on span "Next Tab" at bounding box center [209, 692] width 43 height 24
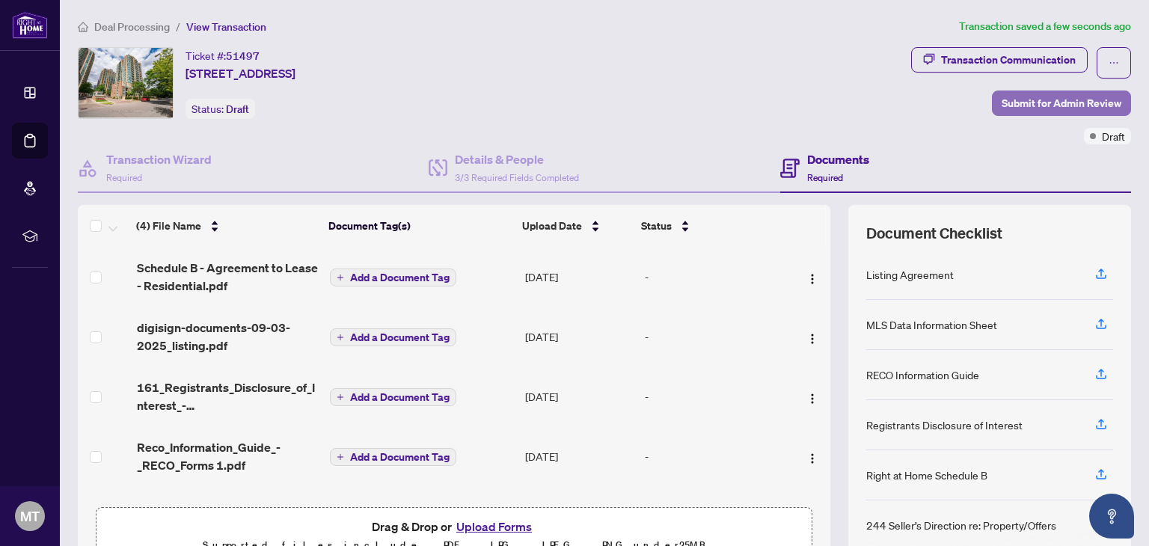
click at [1027, 104] on span "Submit for Admin Review" at bounding box center [1061, 103] width 120 height 24
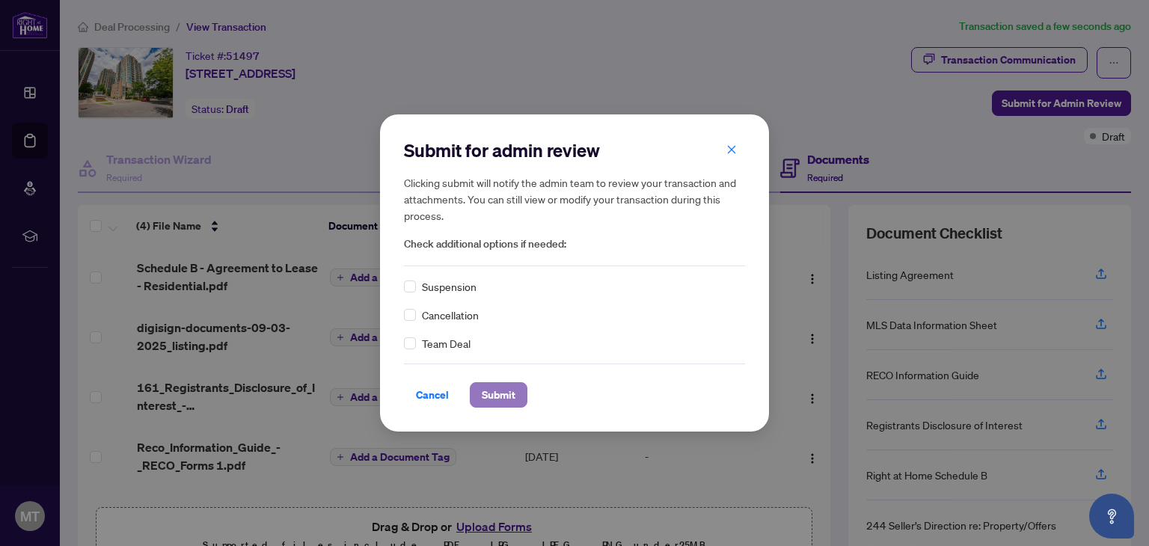
click at [500, 389] on span "Submit" at bounding box center [499, 395] width 34 height 24
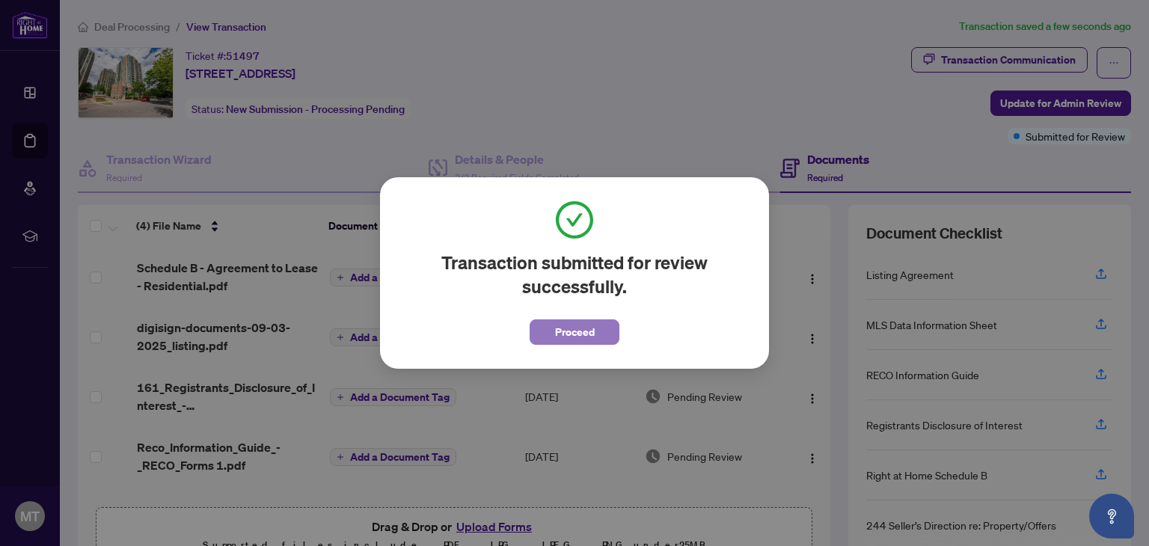
click at [563, 333] on span "Proceed" at bounding box center [575, 332] width 40 height 24
